Goal: Transaction & Acquisition: Purchase product/service

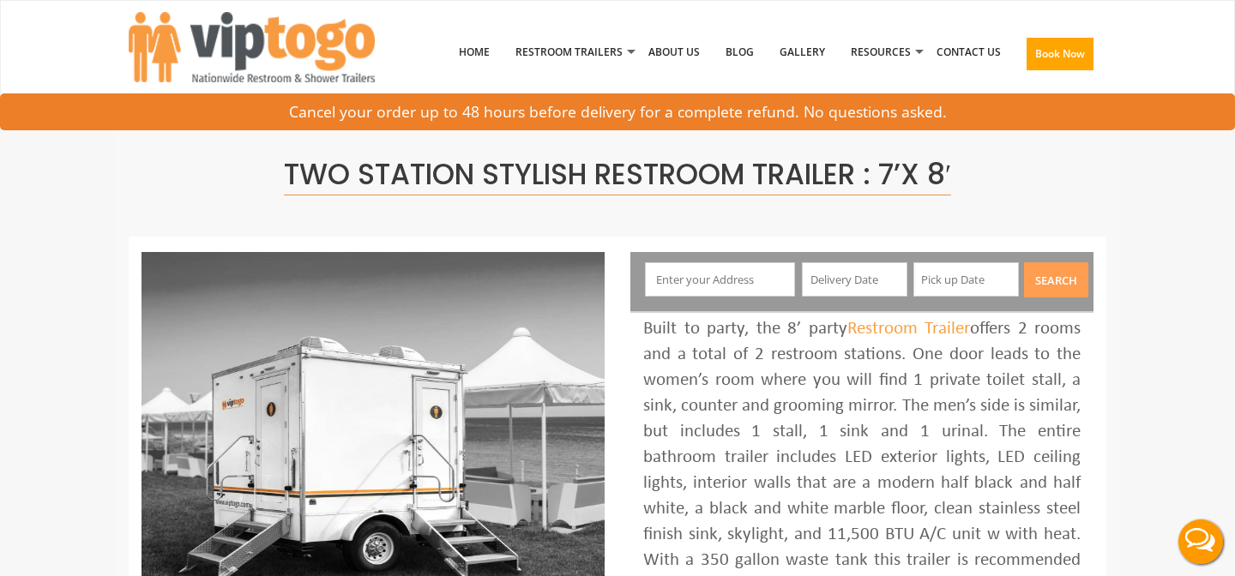
click at [759, 279] on input "text" at bounding box center [720, 279] width 151 height 34
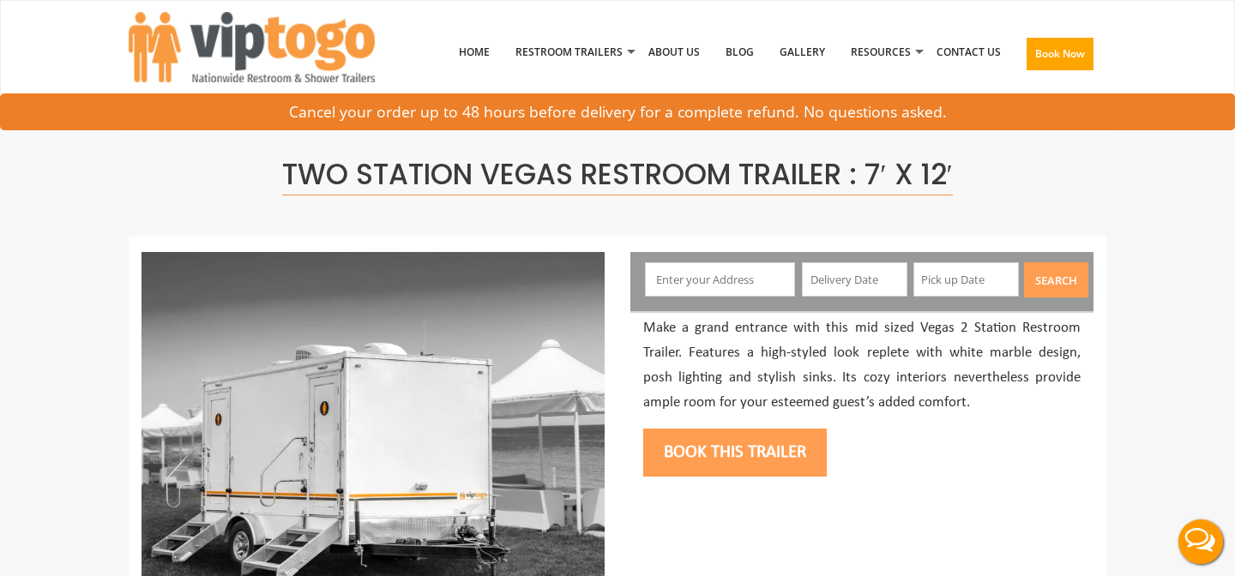
click at [761, 285] on input "text" at bounding box center [720, 279] width 151 height 34
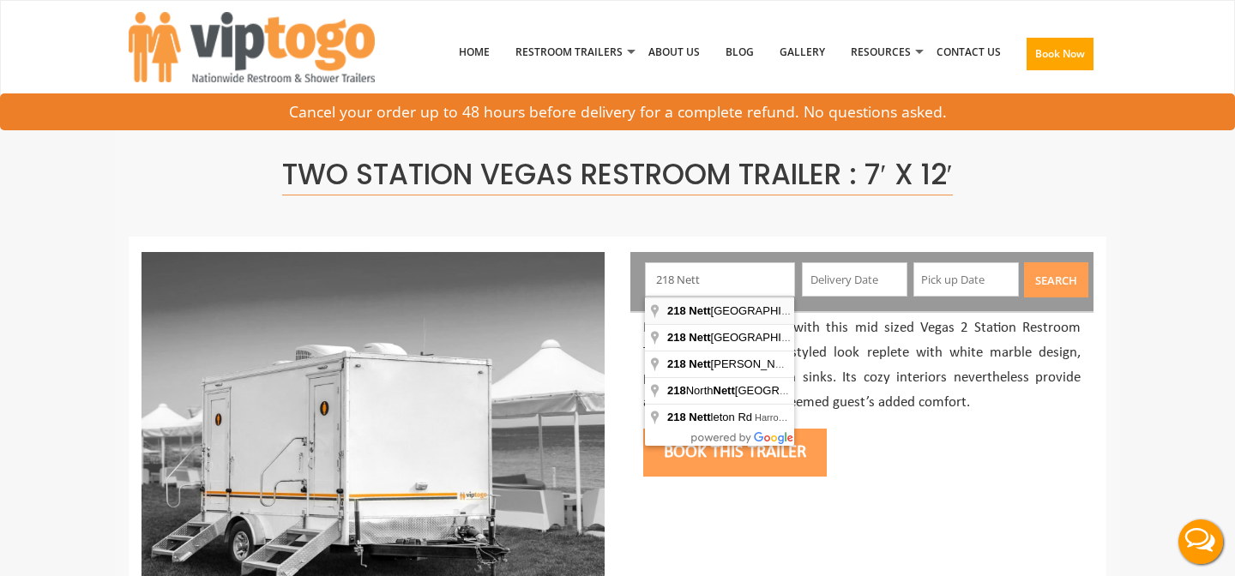
type input "218 Nettleton Hollow Road, Washington, CT, USA"
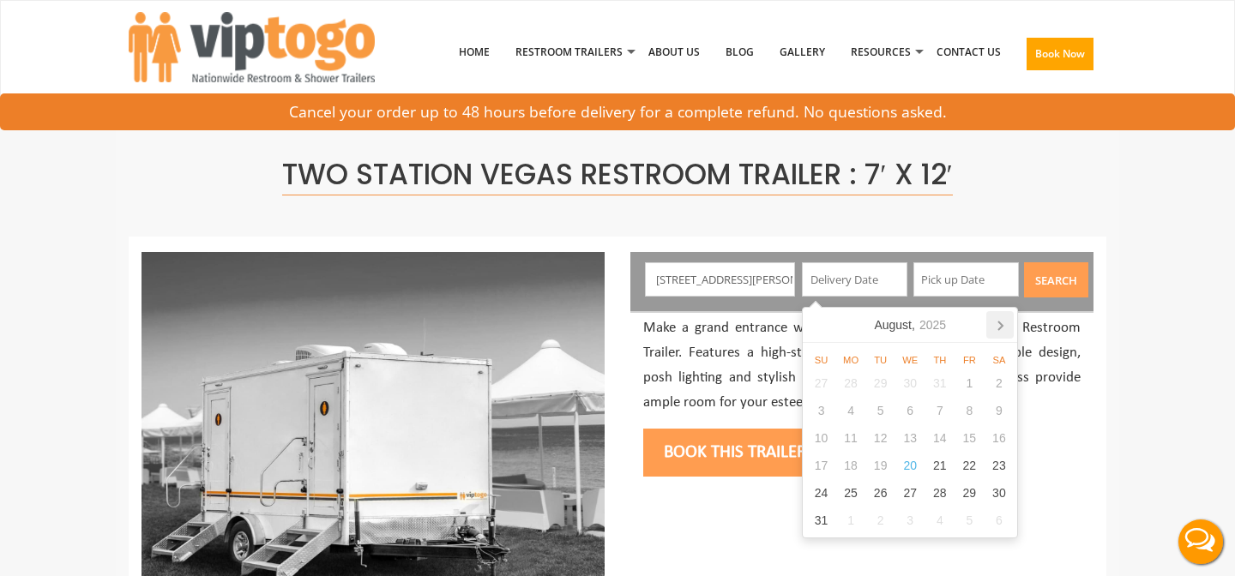
click at [996, 330] on icon at bounding box center [999, 324] width 27 height 27
click at [1001, 460] on div "27" at bounding box center [999, 465] width 30 height 27
type input "09/27/2025"
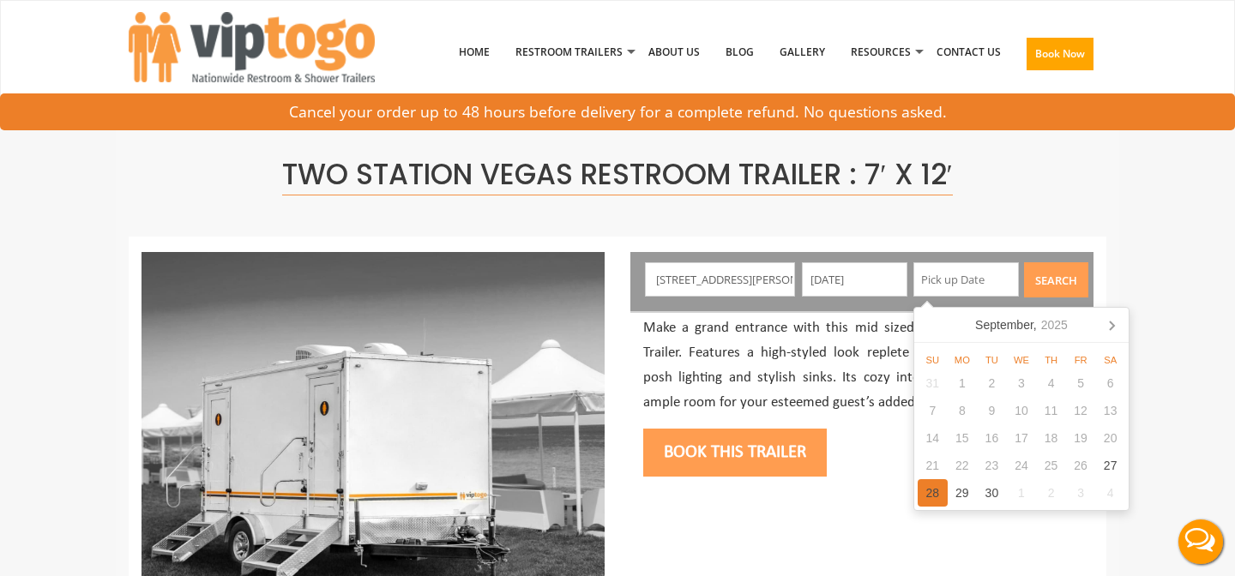
click at [938, 496] on div "28" at bounding box center [932, 492] width 30 height 27
type input "09/28/2025"
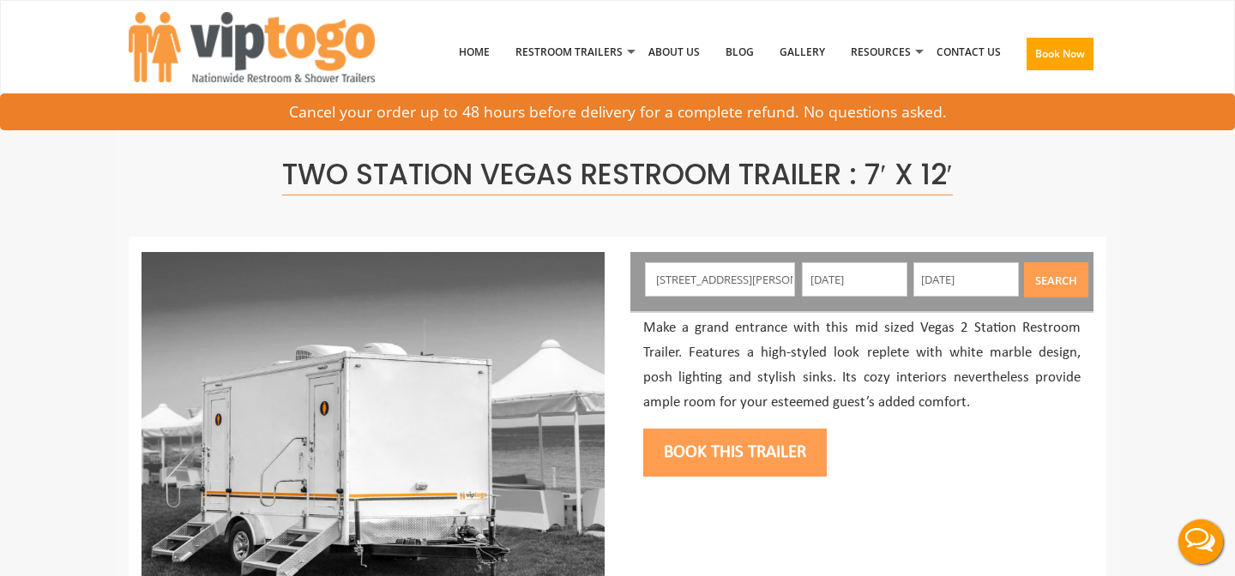
click at [1076, 256] on div "218 Nettleton Hollow Road, Washington, CT, USA 09/27/2025 09/28/2025 Search" at bounding box center [861, 281] width 463 height 59
click at [1073, 277] on button "Search" at bounding box center [1056, 279] width 64 height 35
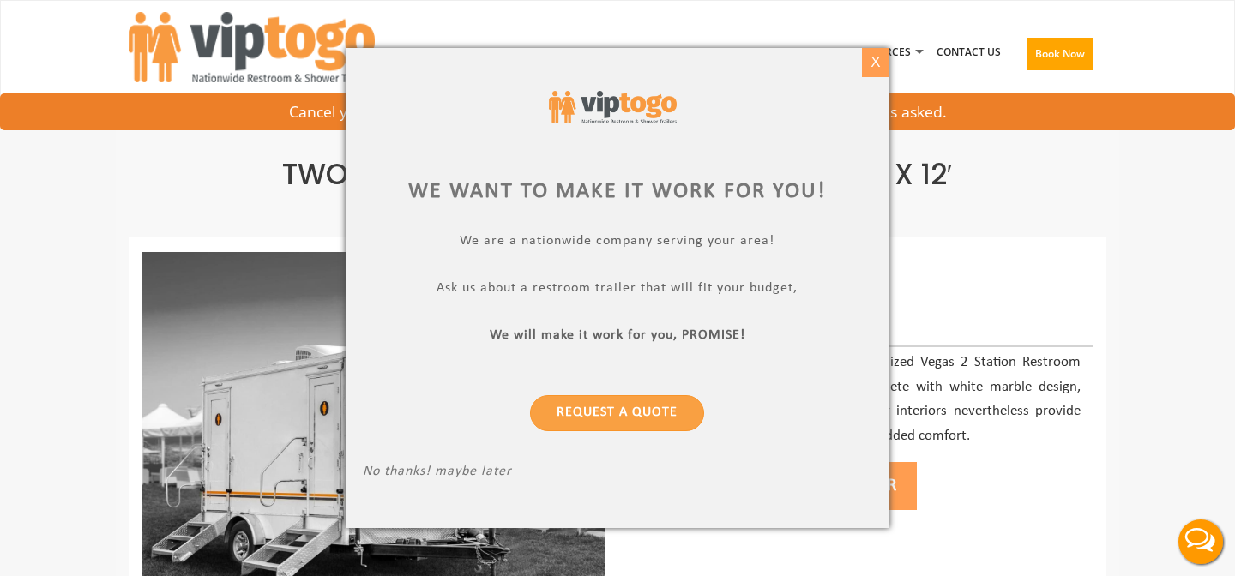
click at [871, 73] on div "X" at bounding box center [875, 62] width 27 height 29
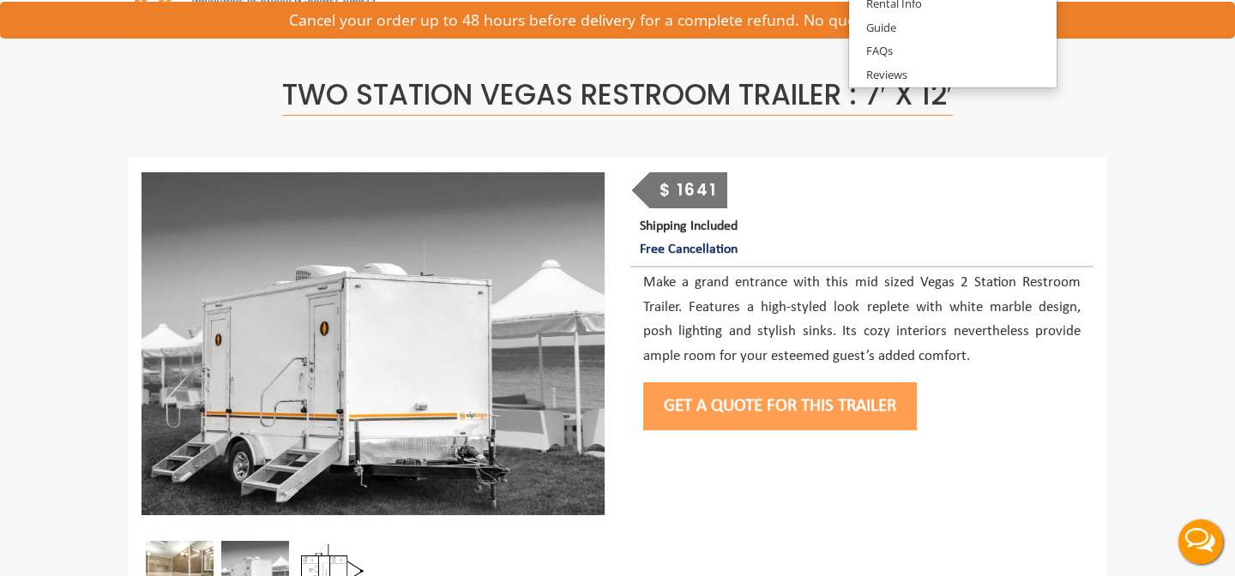
scroll to position [32, 0]
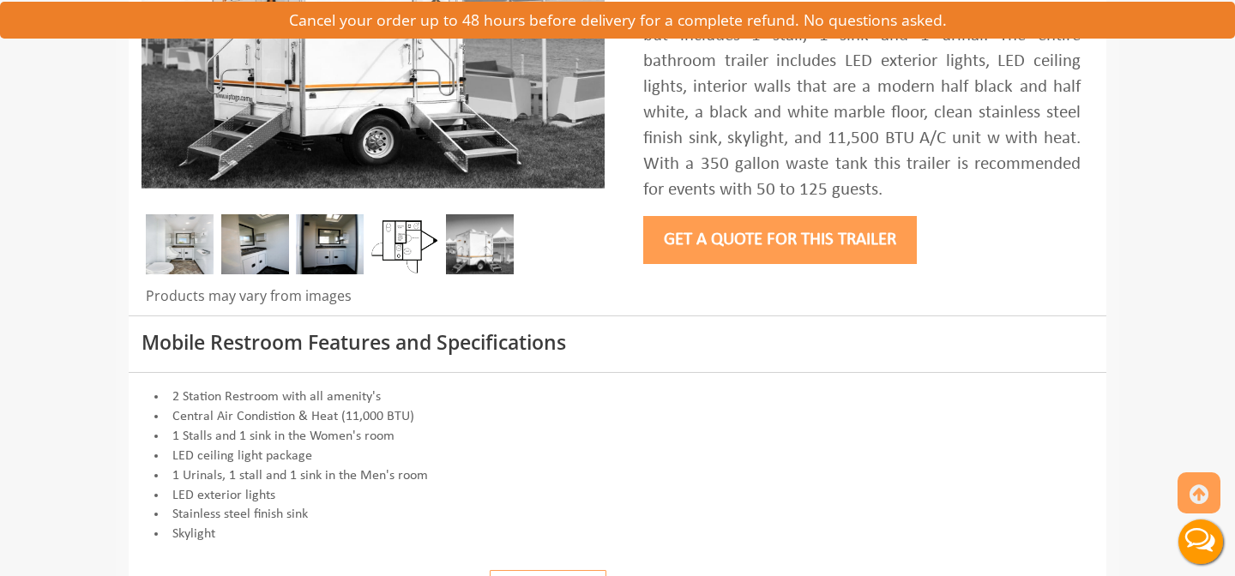
scroll to position [207, 0]
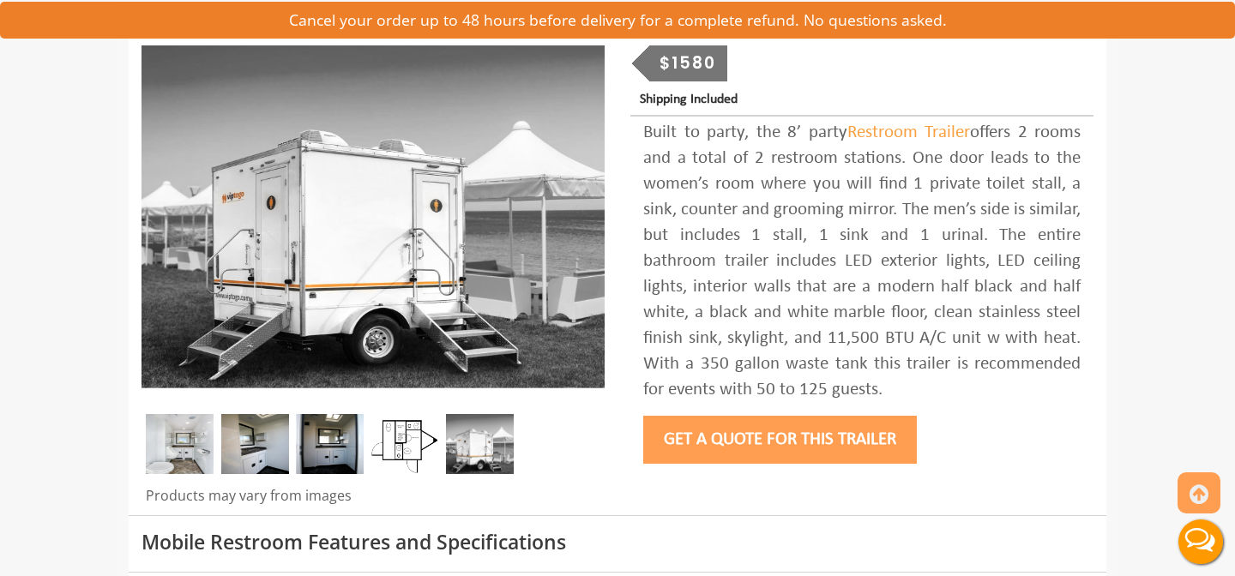
click at [748, 455] on button "Get a Quote for this Trailer" at bounding box center [780, 440] width 274 height 48
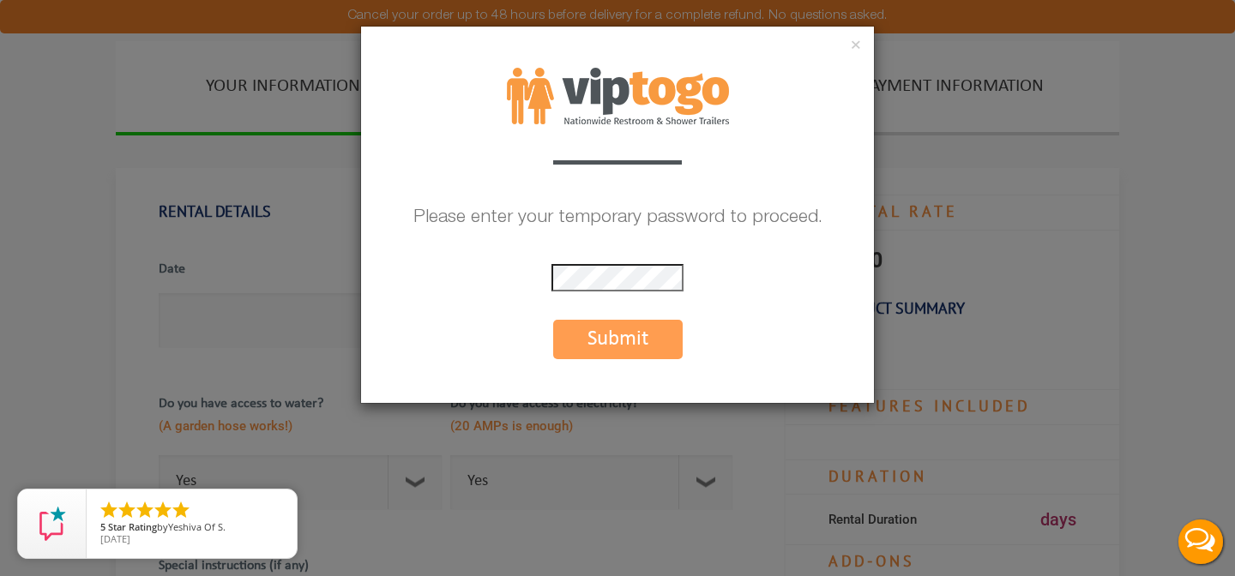
click at [650, 349] on button "Submit" at bounding box center [617, 339] width 129 height 39
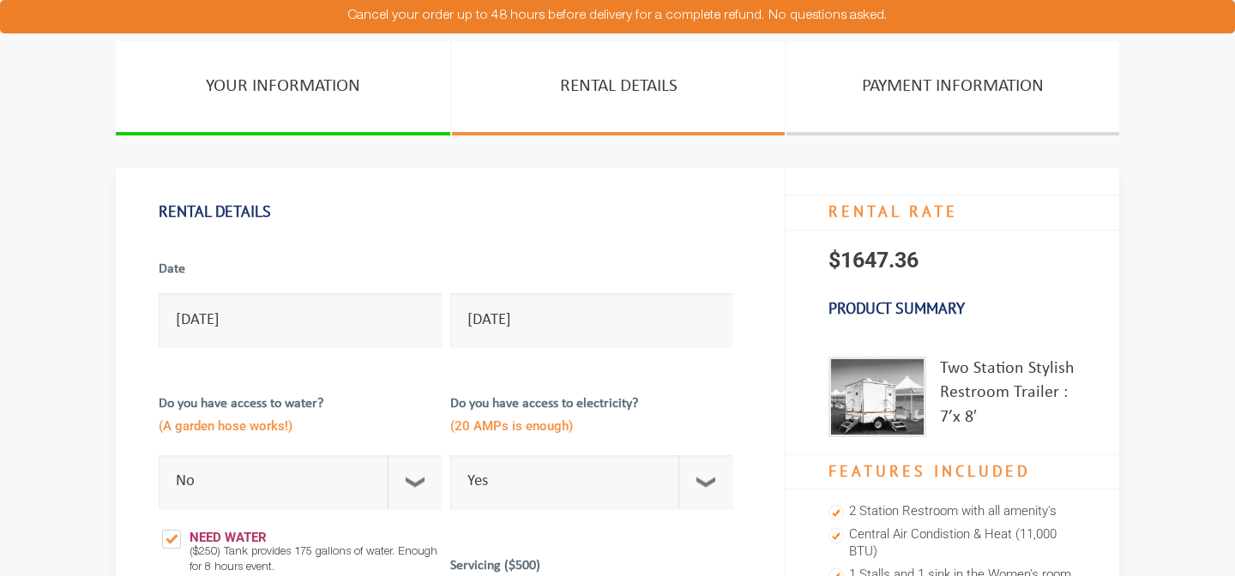
select select "No"
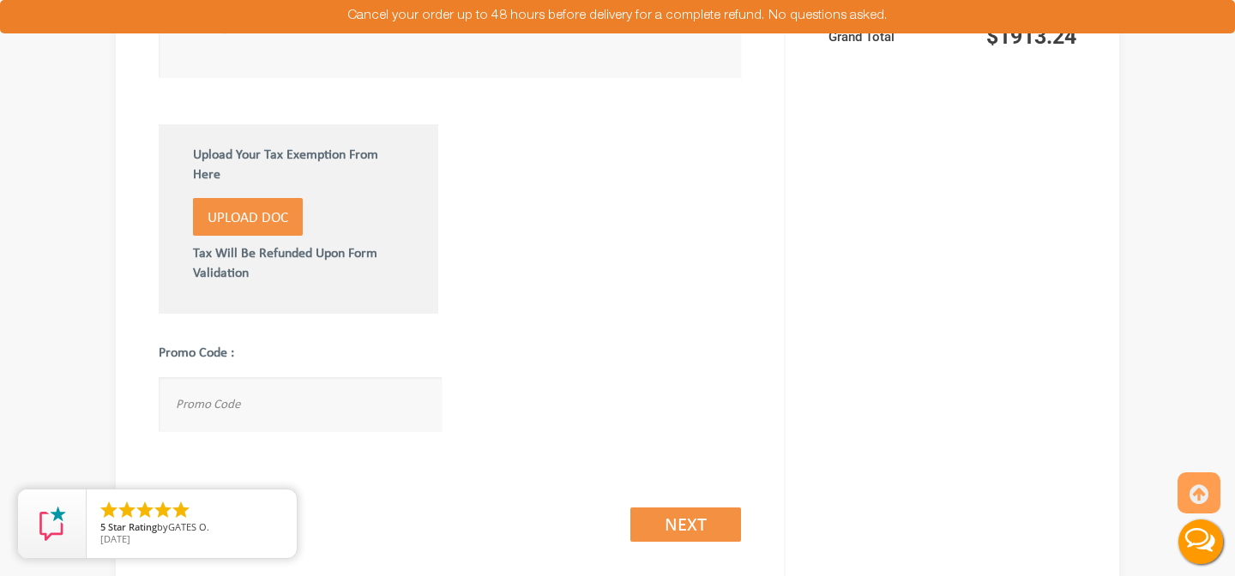
scroll to position [1149, 0]
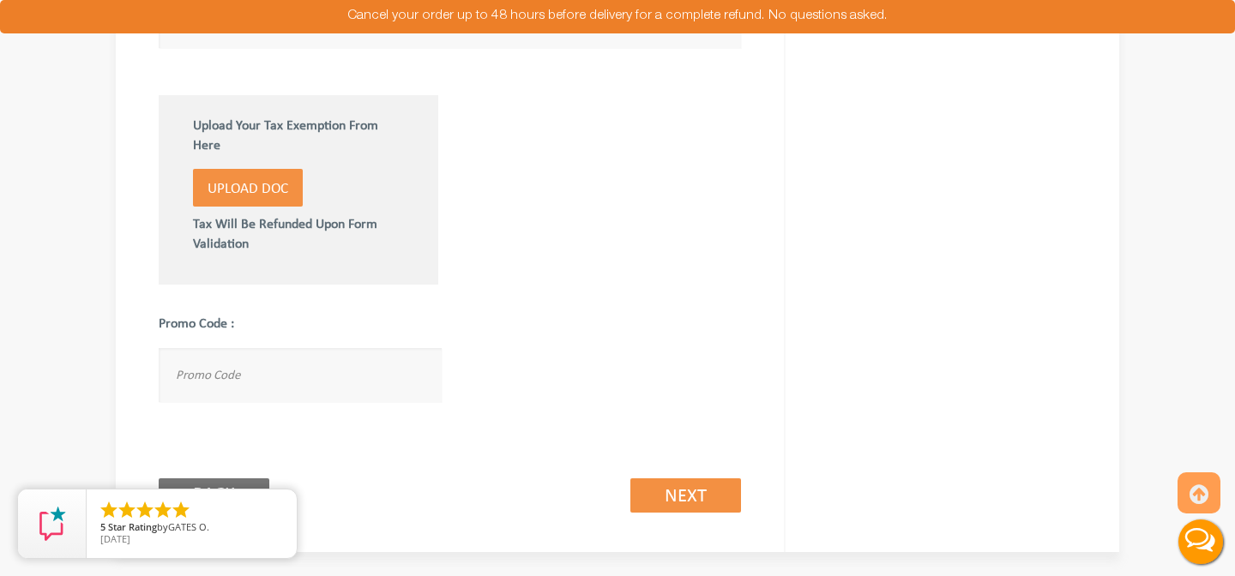
click at [292, 189] on label "Upload Doc" at bounding box center [248, 188] width 110 height 38
click at [0, 0] on input "Upload Doc" at bounding box center [0, 0] width 0 height 0
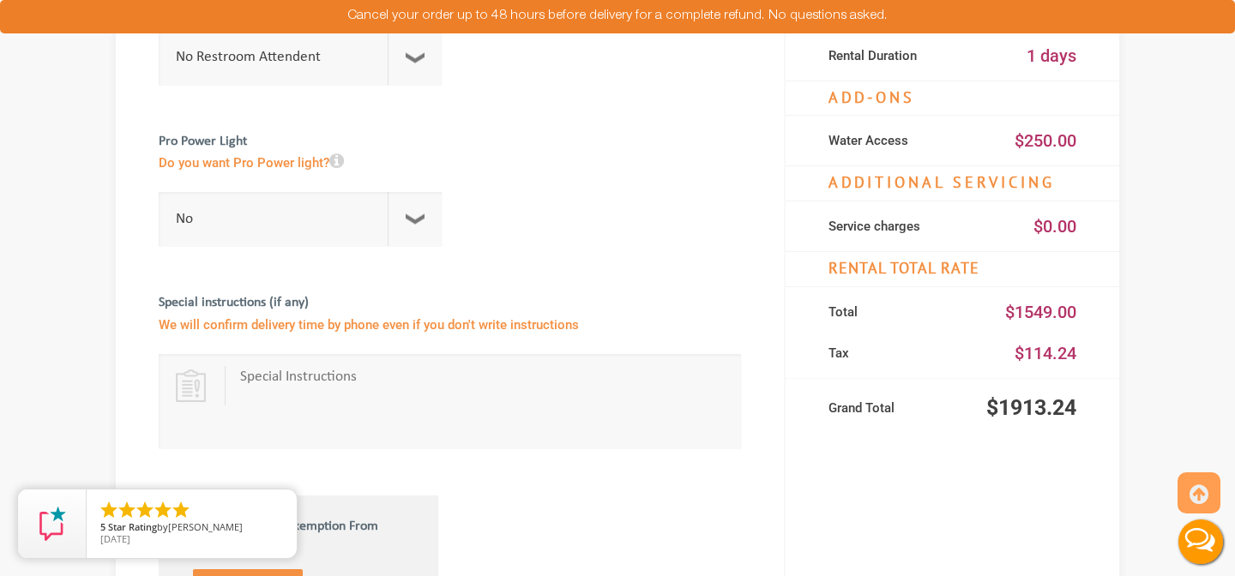
scroll to position [757, 0]
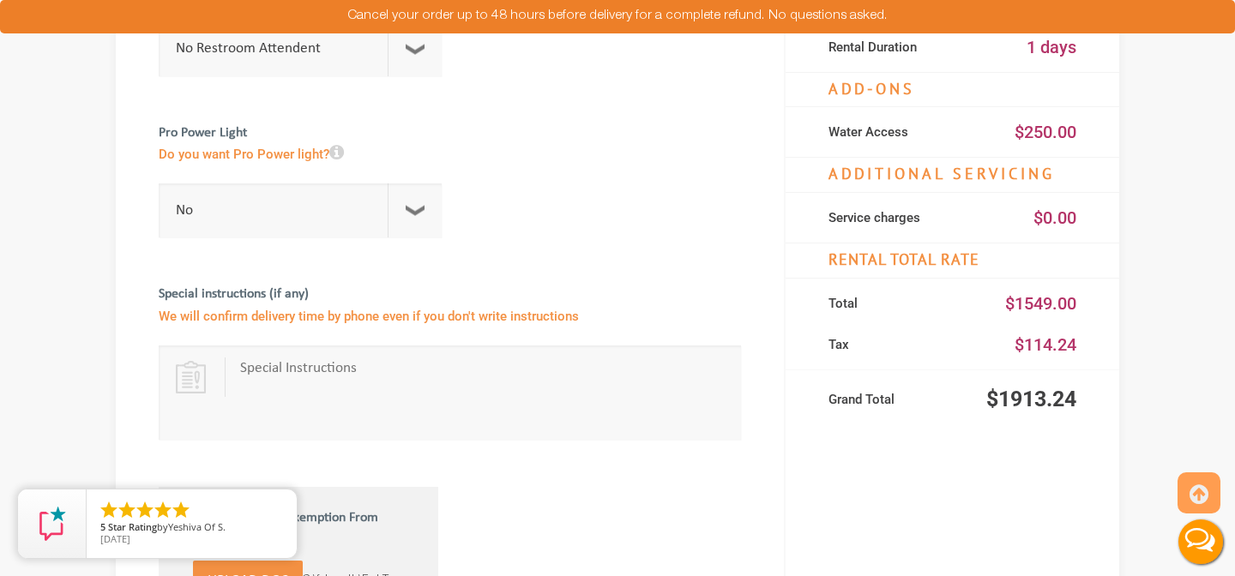
click at [1204, 532] on button "Live Chat" at bounding box center [1200, 542] width 69 height 69
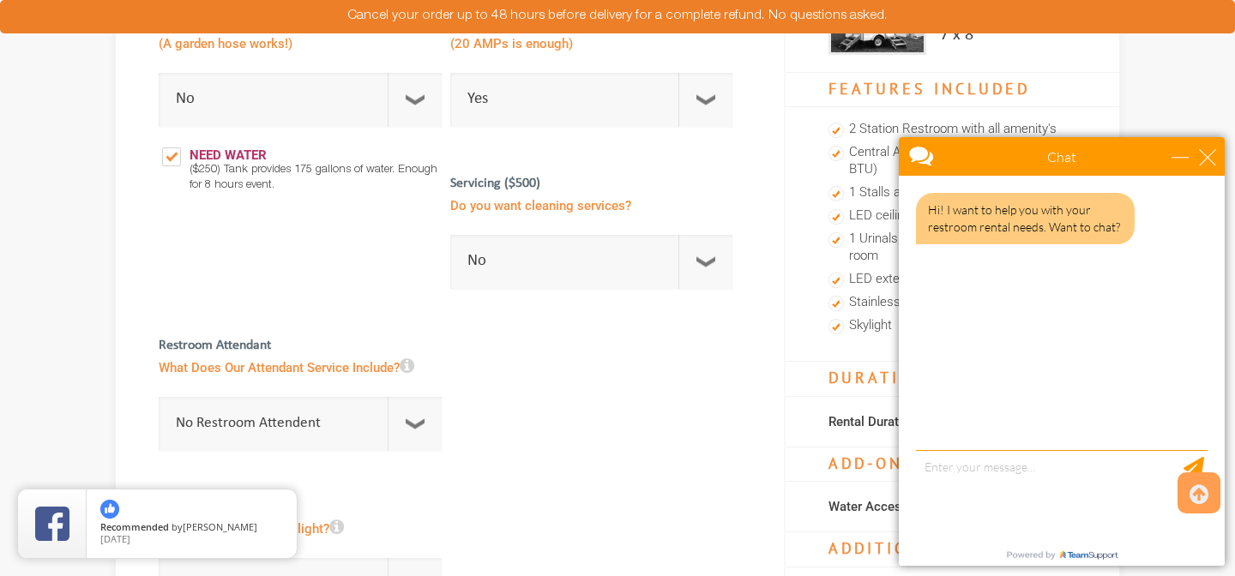
scroll to position [394, 0]
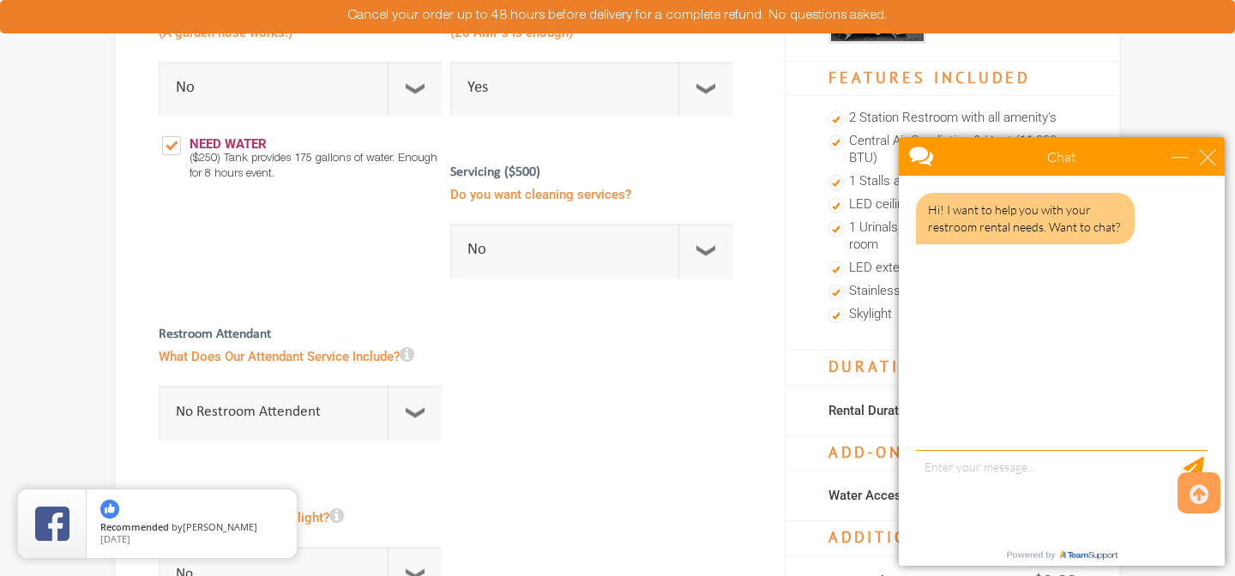
click at [1119, 183] on div at bounding box center [1119, 183] width 0 height 0
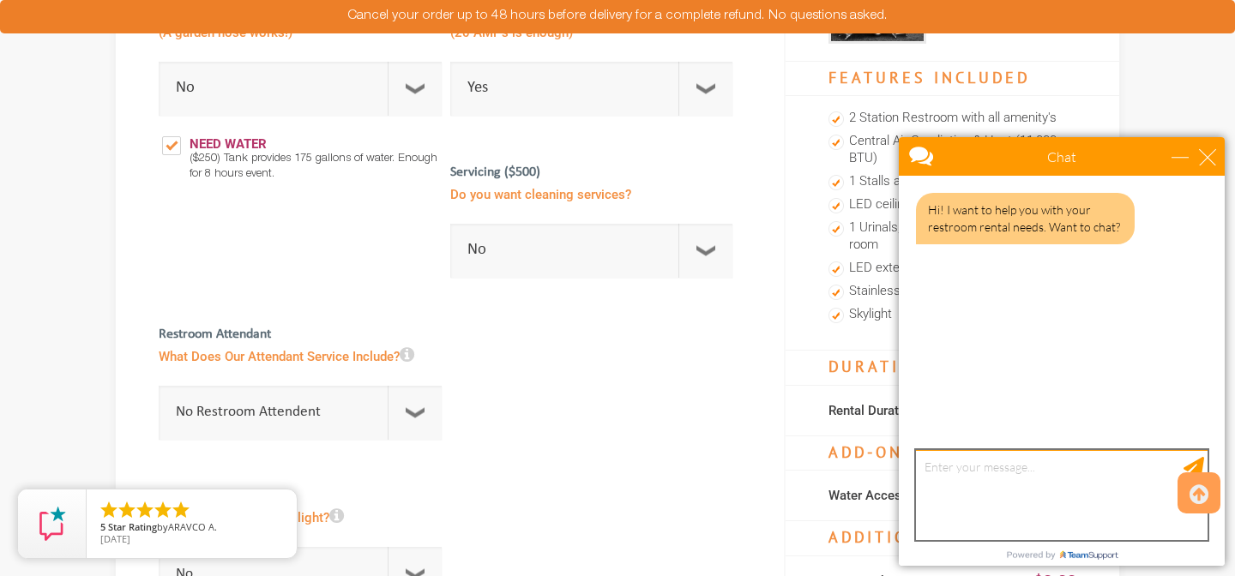
click at [996, 471] on textarea "type your message" at bounding box center [1062, 495] width 292 height 90
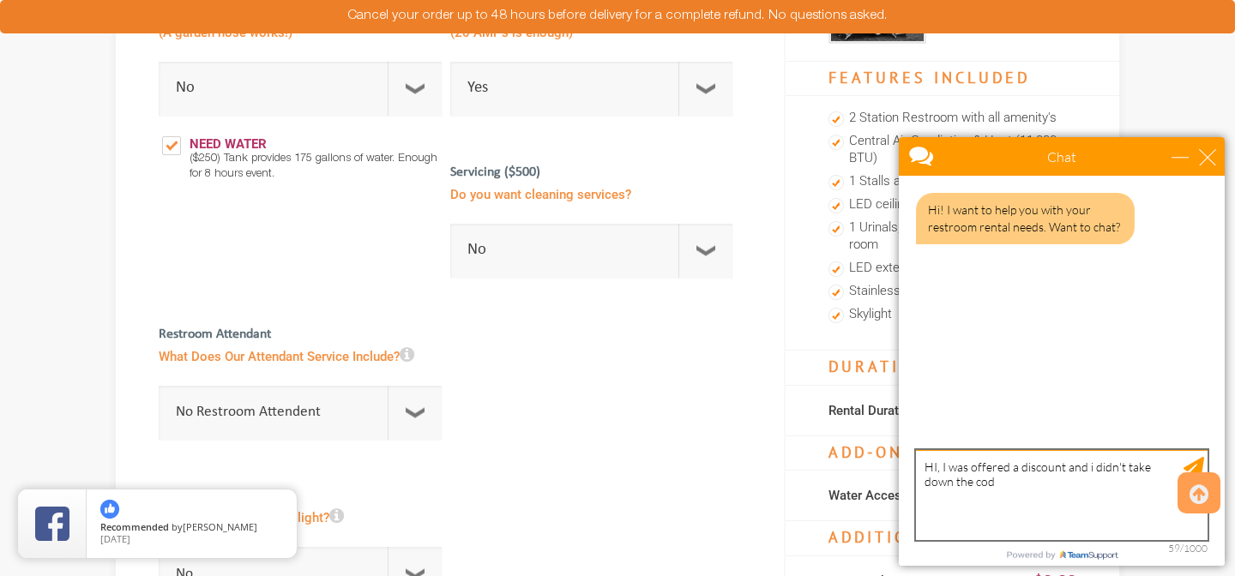
type textarea "HI, I was offered a discount and i didn't take down the code"
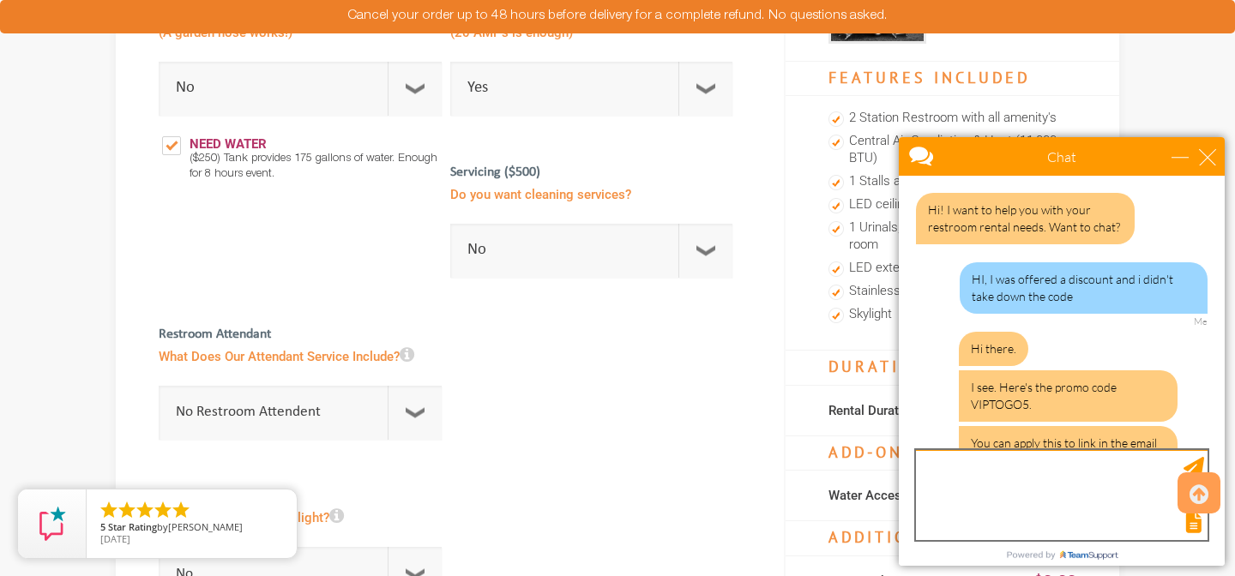
scroll to position [96, 0]
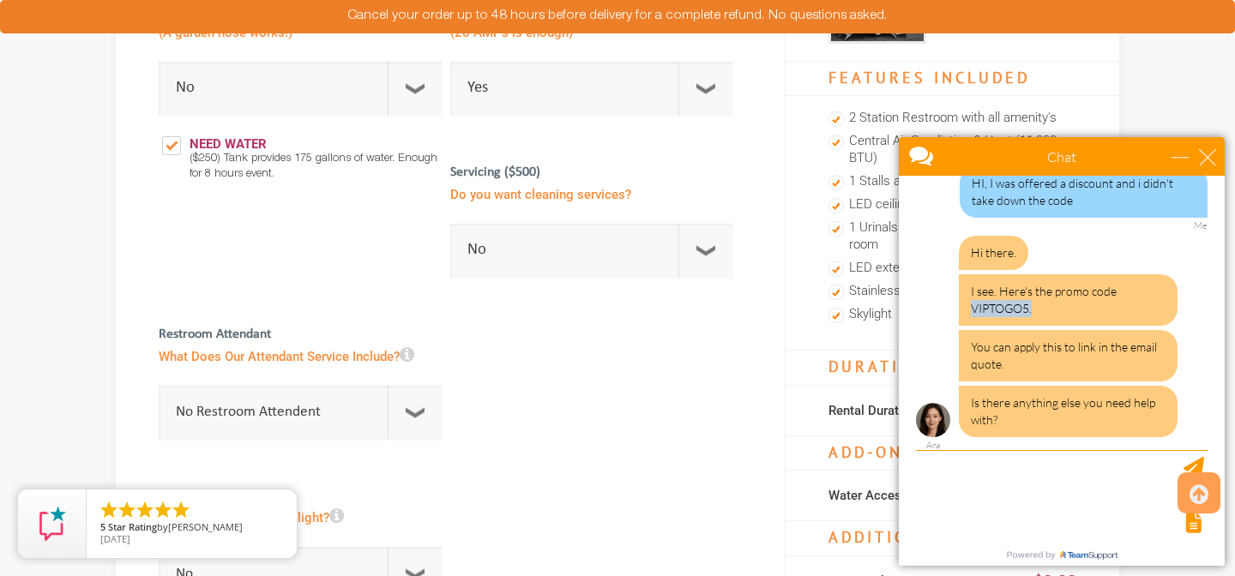
drag, startPoint x: 1035, startPoint y: 310, endPoint x: 973, endPoint y: 306, distance: 61.9
click at [973, 306] on div "I see. Here's the promo code VIPTOGO5." at bounding box center [1068, 299] width 219 height 51
copy div "VIPTOGO5."
click at [1172, 524] on div at bounding box center [1059, 521] width 295 height 24
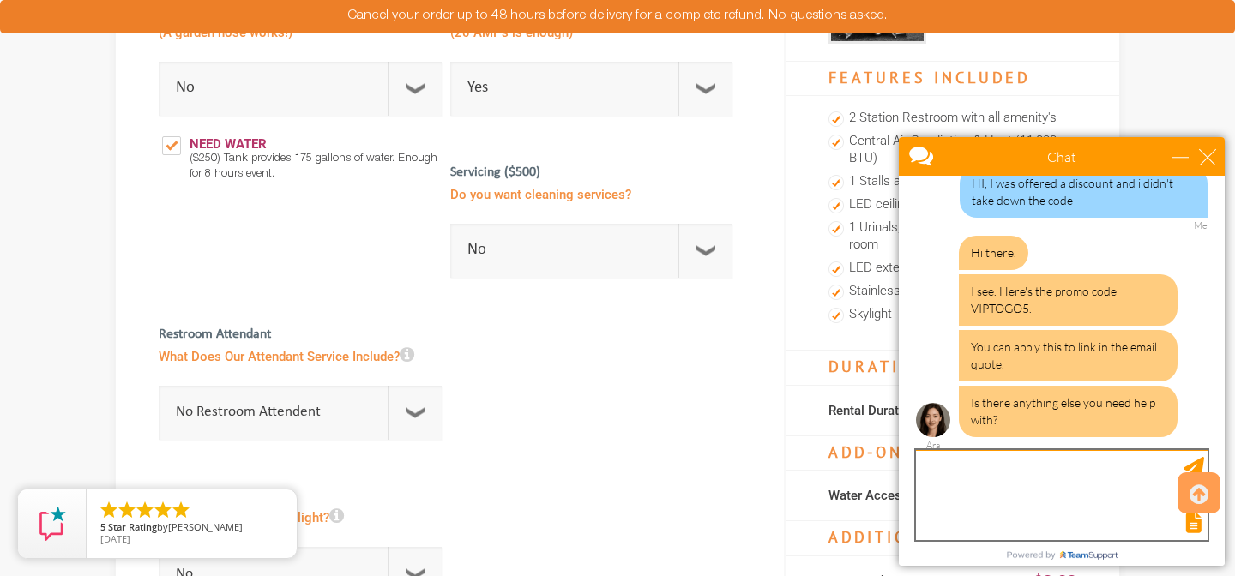
click at [1096, 486] on textarea "type your message" at bounding box center [1062, 495] width 292 height 90
type textarea "m"
type textarea "no thanks!"
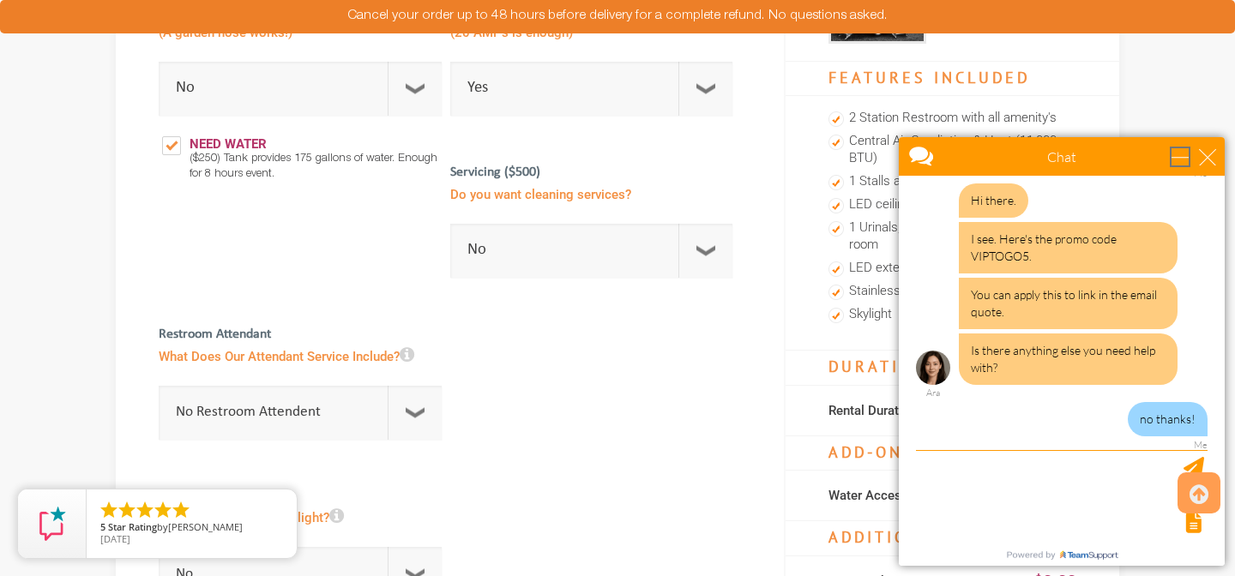
click at [1188, 159] on div "minimize" at bounding box center [1179, 156] width 17 height 17
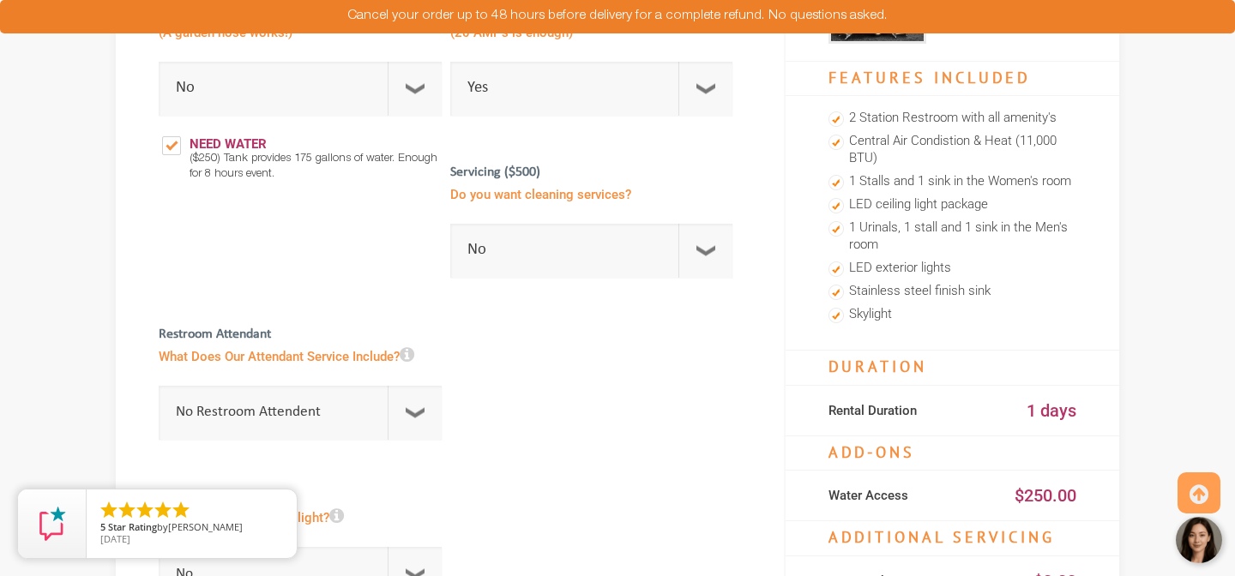
click at [1211, 543] on div at bounding box center [1199, 540] width 51 height 51
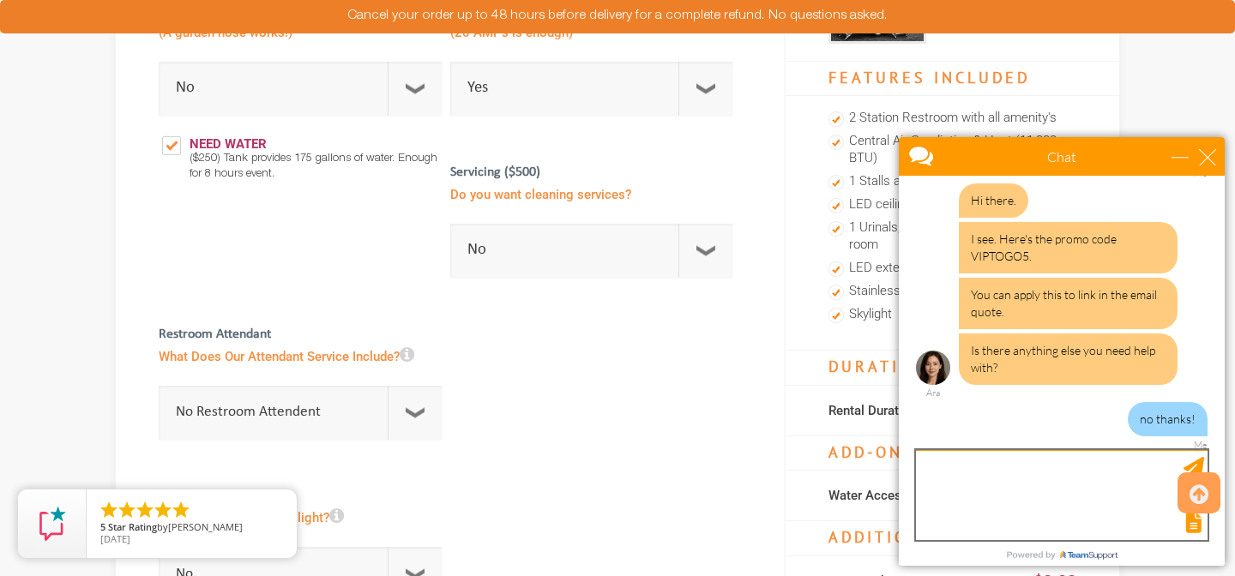
click at [1048, 487] on textarea "type your message" at bounding box center [1062, 495] width 292 height 90
type textarea "have a great day!"
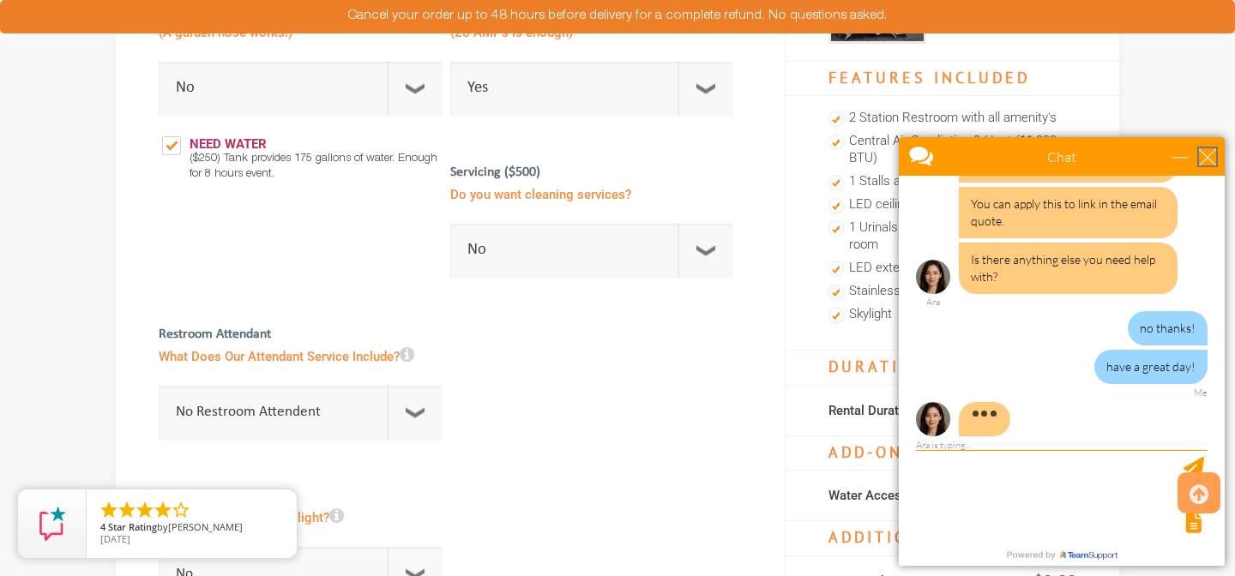
click at [1205, 163] on div "close" at bounding box center [1207, 156] width 17 height 17
type input "Continue Chat"
type input "End Chat"
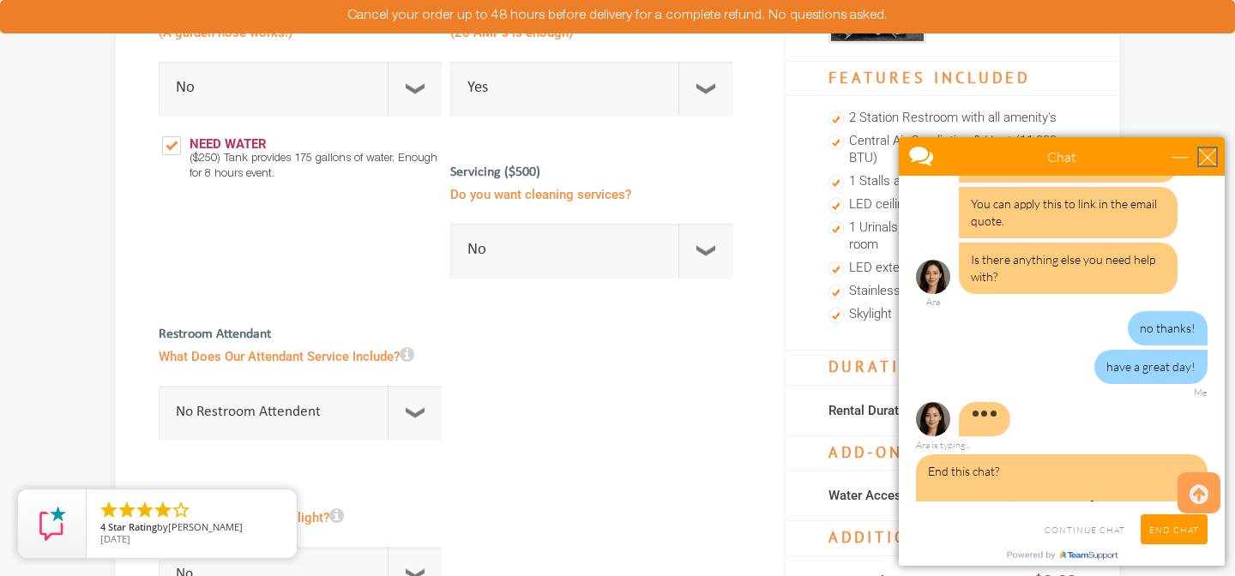
scroll to position [308, 0]
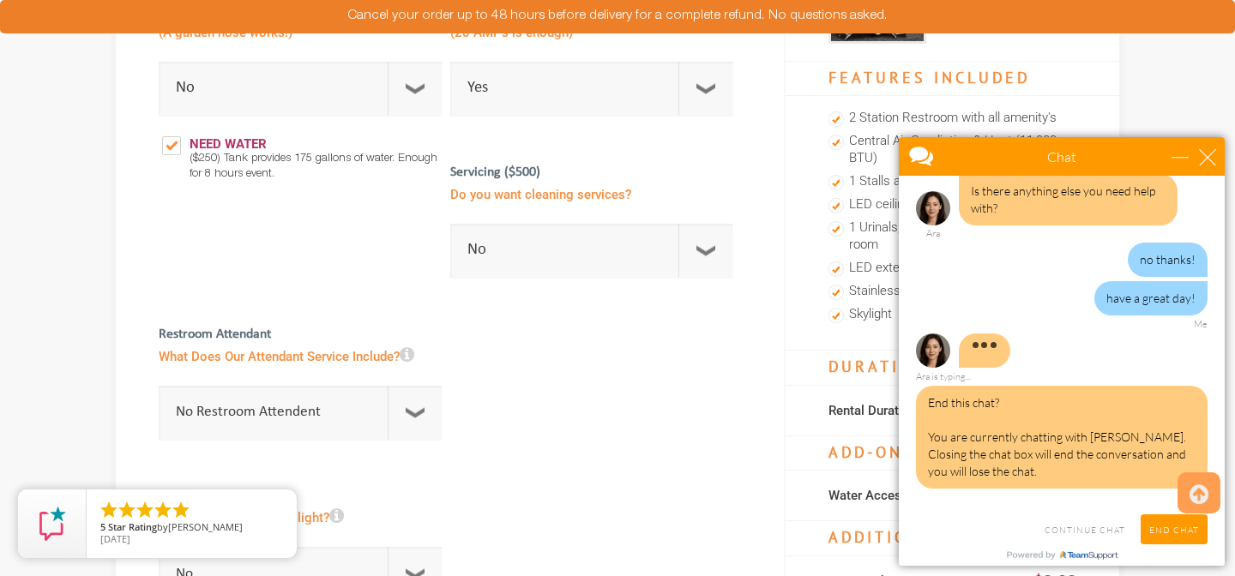
click at [893, 243] on body "Chat Email longviewadmn@gmail.com Your Question * Email * longviewadmn@gmail.co…" at bounding box center [1061, 351] width 346 height 449
click at [1219, 147] on div "Chat" at bounding box center [1062, 156] width 326 height 39
click at [1221, 153] on div "Chat" at bounding box center [1062, 156] width 326 height 39
click at [1210, 157] on div "close" at bounding box center [1207, 156] width 17 height 17
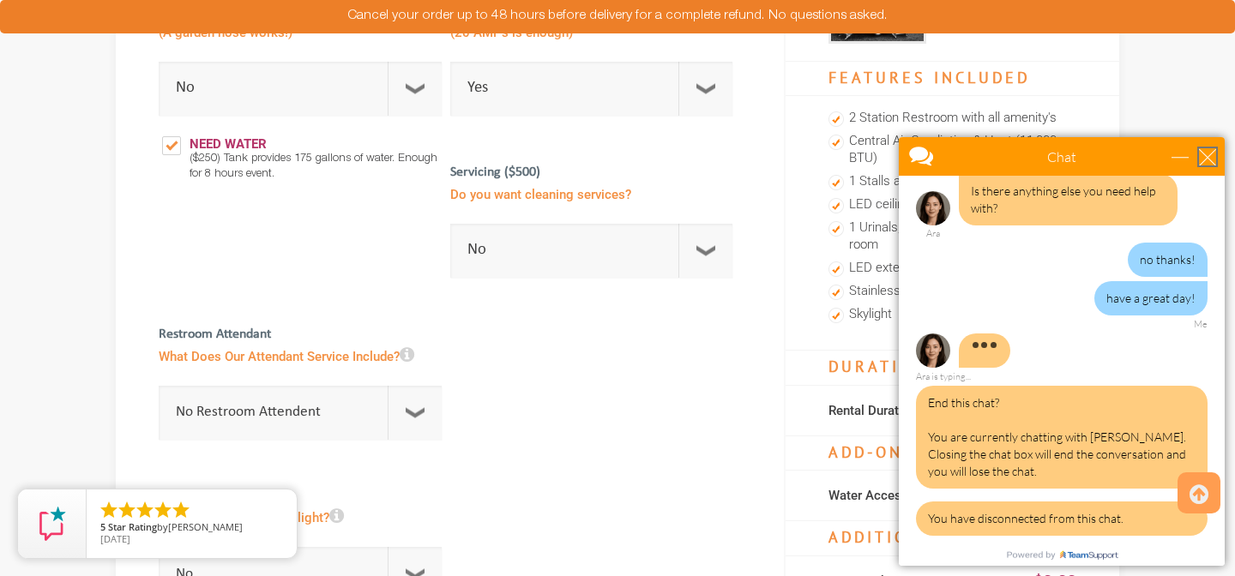
scroll to position [488, 0]
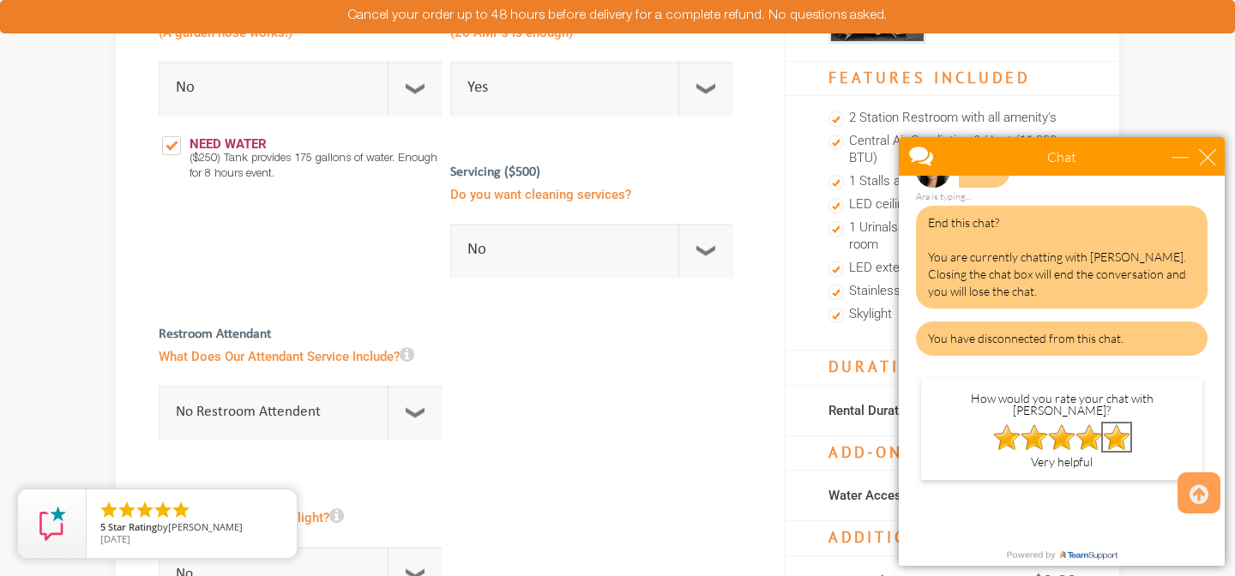
click at [1119, 430] on img at bounding box center [1116, 437] width 27 height 27
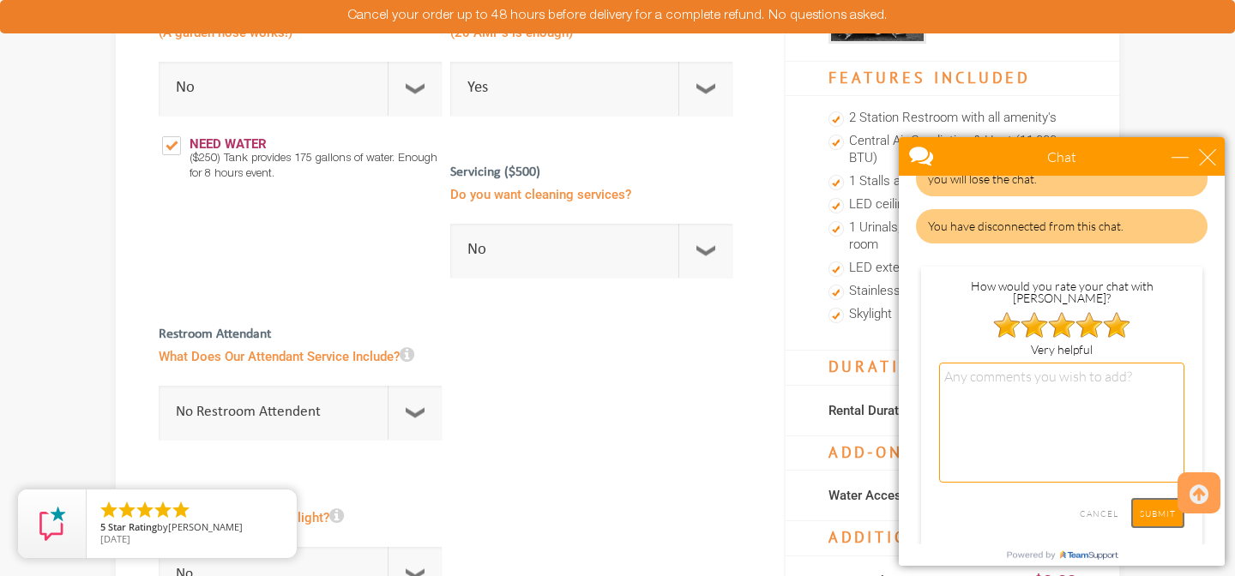
click at [1156, 507] on input "SUBMIT" at bounding box center [1157, 513] width 53 height 30
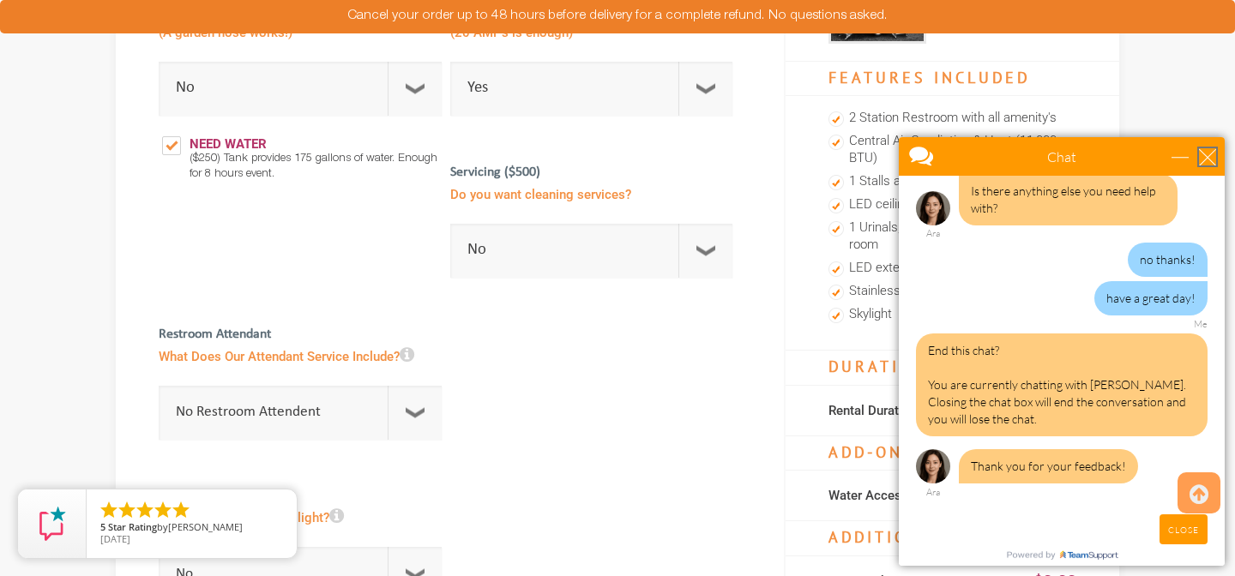
click at [1205, 159] on div "close" at bounding box center [1207, 156] width 17 height 17
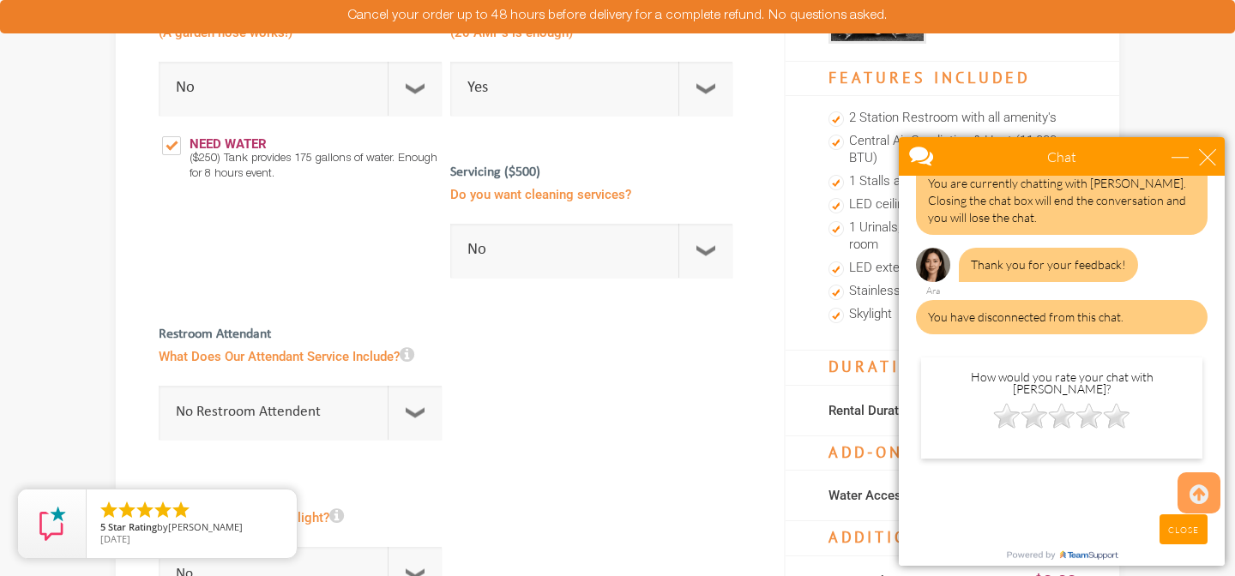
click at [1207, 147] on div "Chat" at bounding box center [1062, 156] width 326 height 39
click at [1210, 163] on div "close" at bounding box center [1207, 156] width 17 height 17
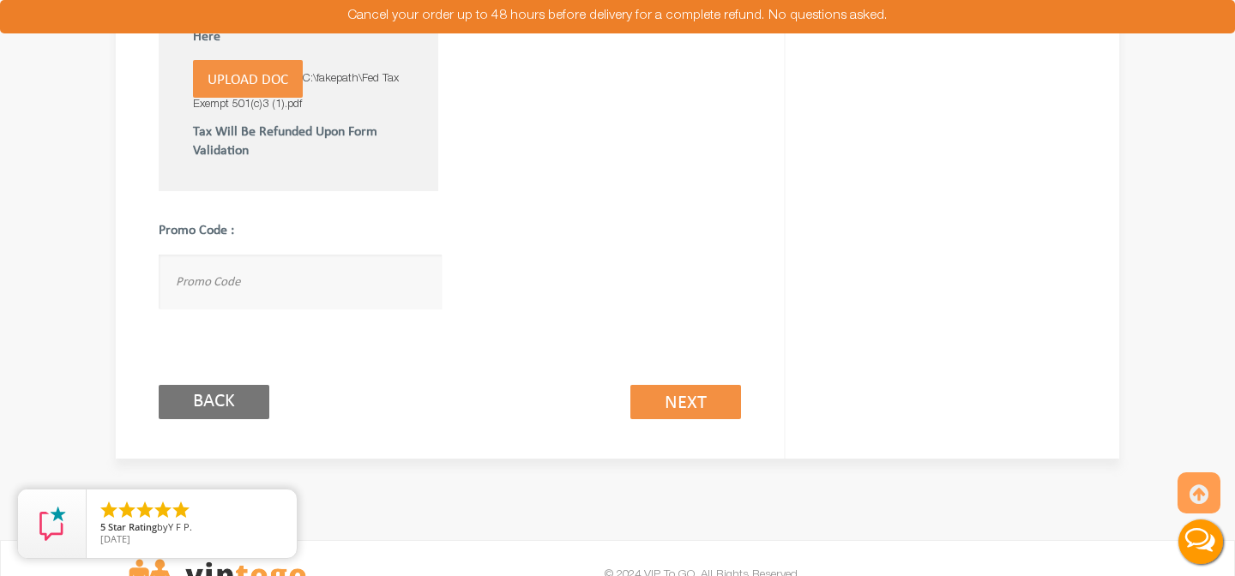
scroll to position [1254, 0]
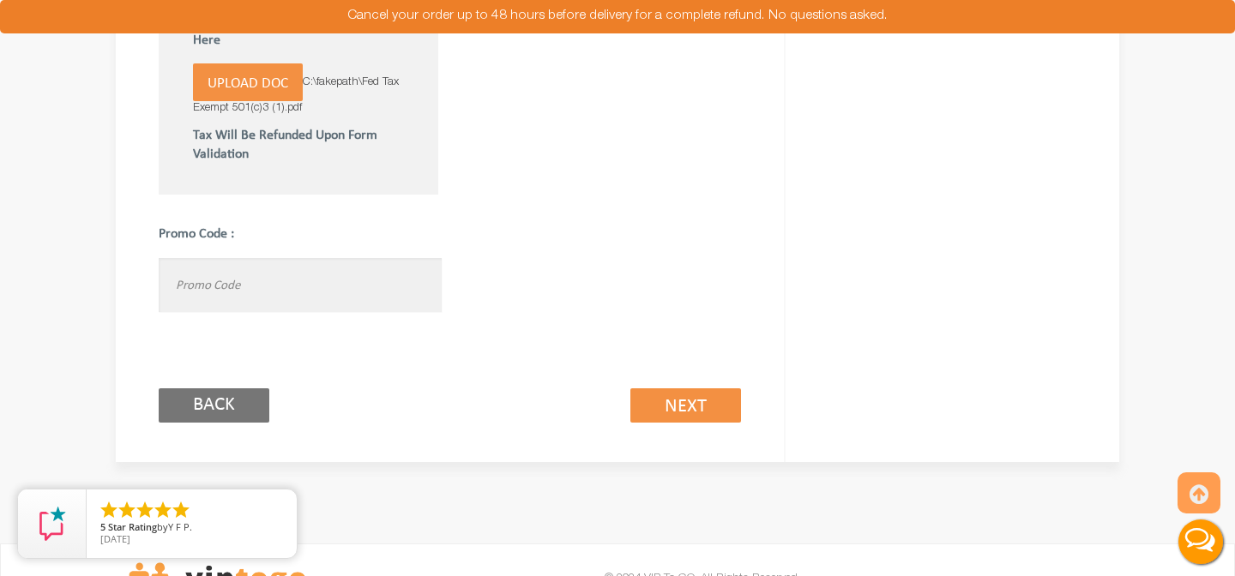
click at [349, 287] on input "text" at bounding box center [300, 285] width 283 height 54
paste input "VIPTOGO5."
type input "VIPTOGO5"
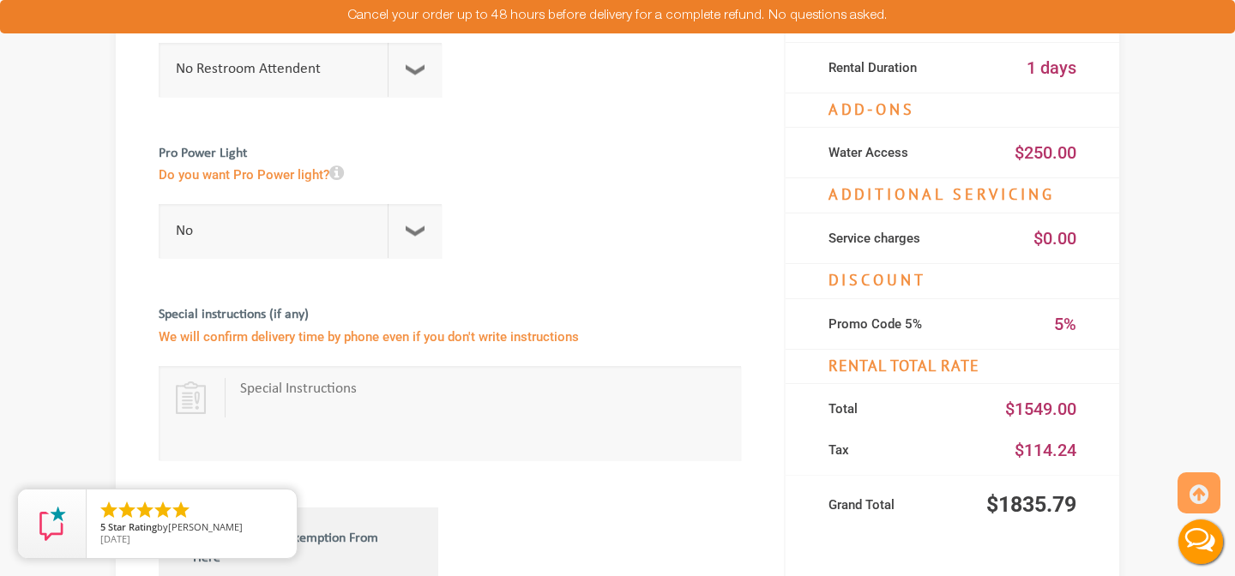
scroll to position [740, 0]
